Goal: Transaction & Acquisition: Obtain resource

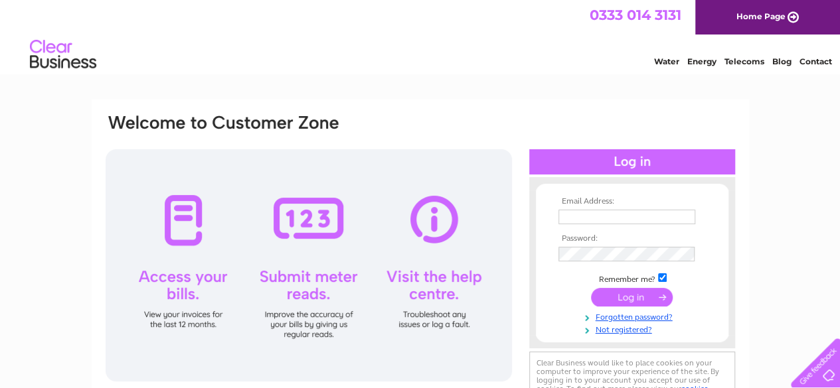
click at [581, 219] on input "text" at bounding box center [626, 217] width 137 height 15
type input "bournehillkennels@gmail.com"
click at [639, 295] on input "submit" at bounding box center [632, 297] width 82 height 19
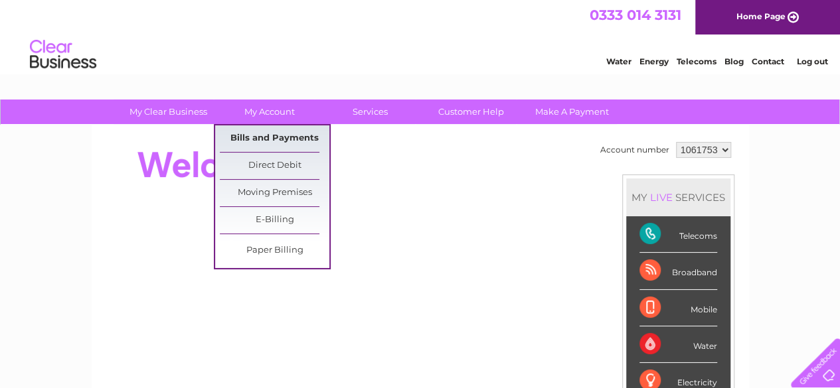
click at [271, 136] on link "Bills and Payments" at bounding box center [275, 138] width 110 height 27
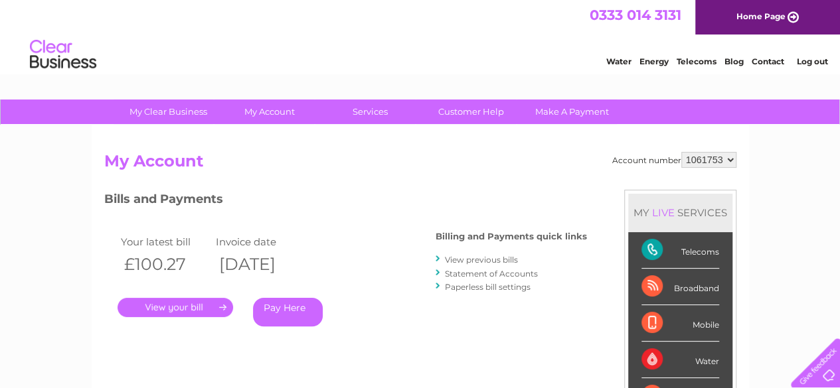
click at [459, 258] on link "View previous bills" at bounding box center [481, 260] width 73 height 10
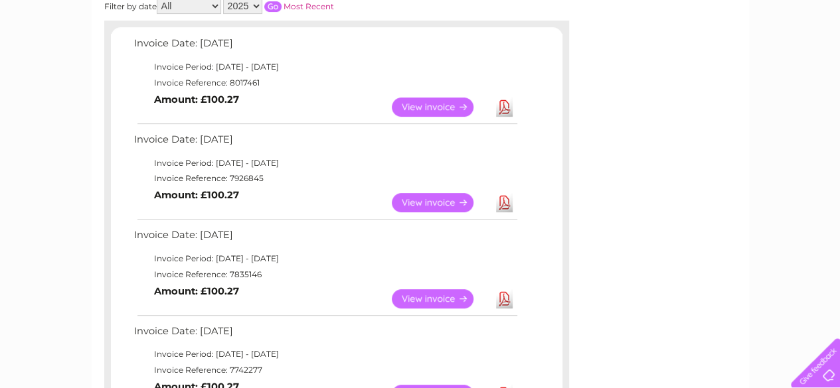
scroll to position [212, 0]
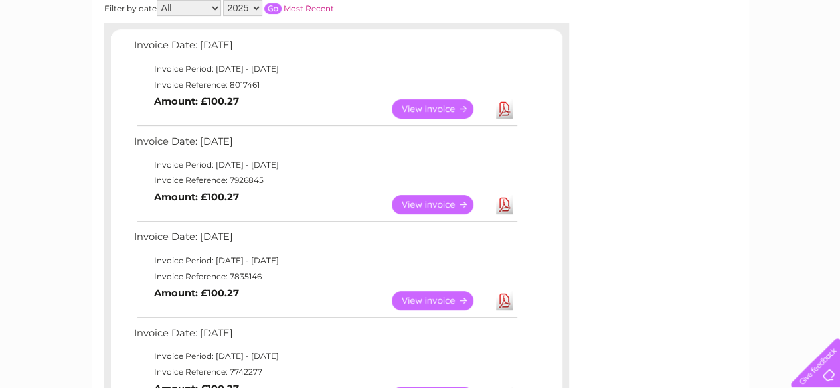
click at [428, 204] on link "View" at bounding box center [441, 204] width 98 height 19
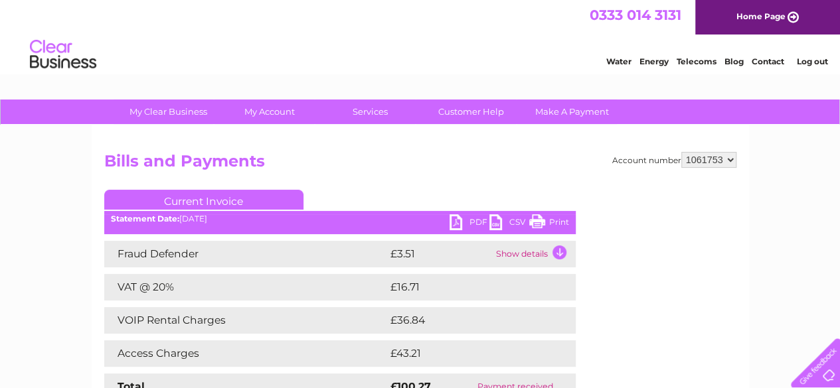
click at [473, 222] on link "PDF" at bounding box center [469, 223] width 40 height 19
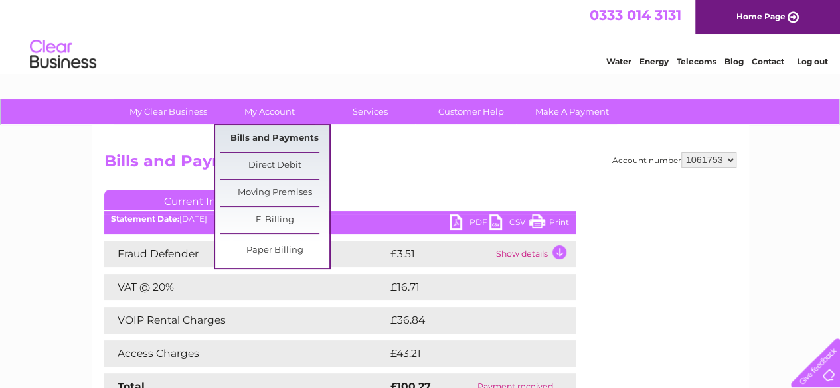
click at [264, 136] on link "Bills and Payments" at bounding box center [275, 138] width 110 height 27
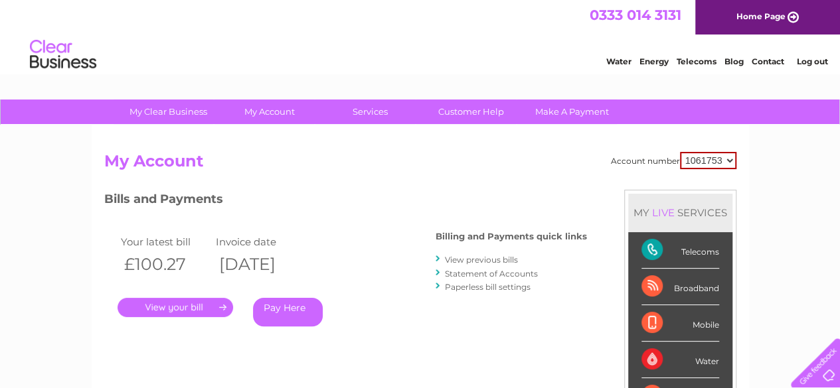
click at [470, 262] on link "View previous bills" at bounding box center [481, 260] width 73 height 10
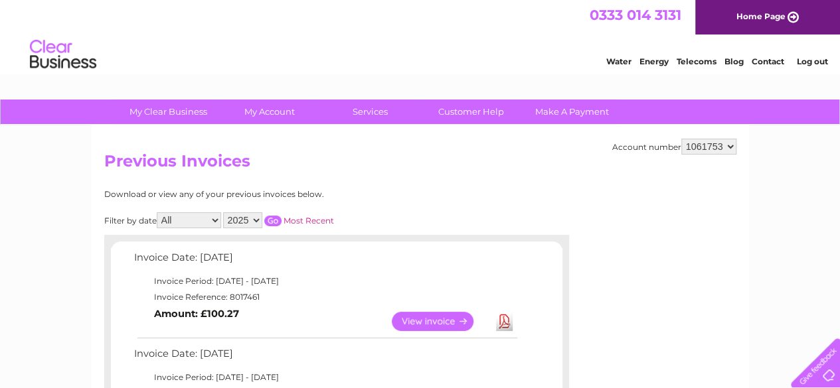
click at [412, 325] on link "View" at bounding box center [441, 321] width 98 height 19
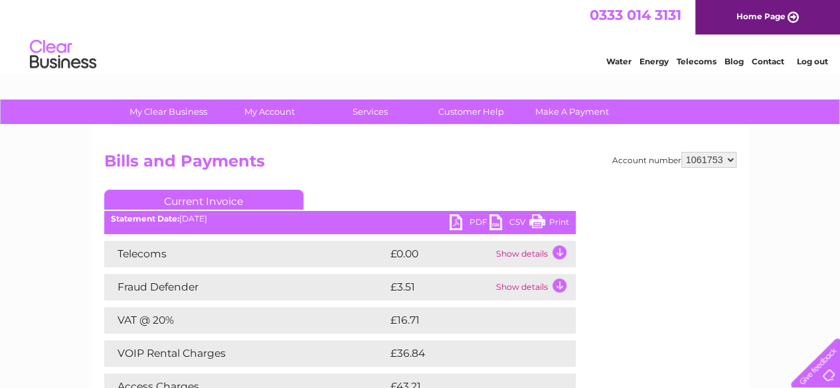
click at [475, 224] on link "PDF" at bounding box center [469, 223] width 40 height 19
